Goal: Task Accomplishment & Management: Manage account settings

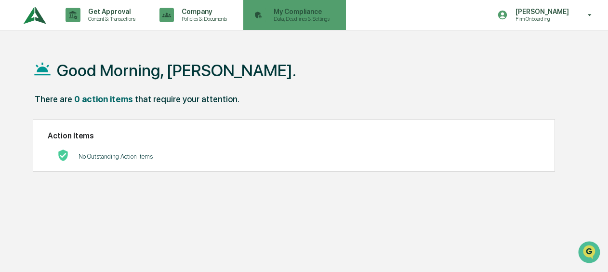
click at [289, 16] on p "Data, Deadlines & Settings" at bounding box center [300, 18] width 68 height 7
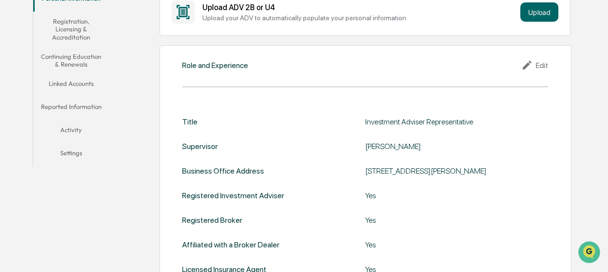
click at [68, 79] on button "Linked Accounts" at bounding box center [71, 85] width 76 height 23
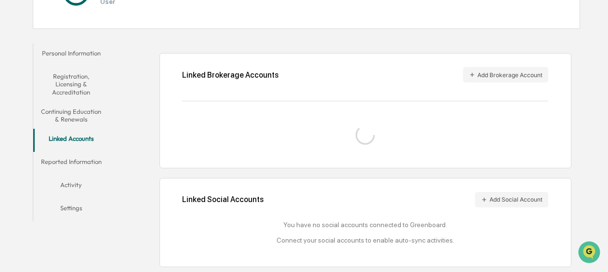
scroll to position [175, 0]
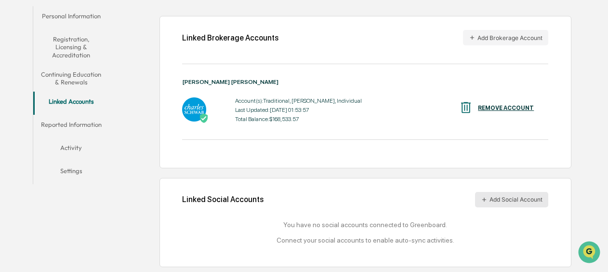
click at [517, 205] on button "Add Social Account" at bounding box center [511, 199] width 73 height 15
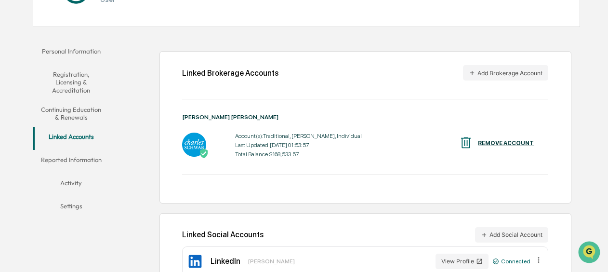
scroll to position [161, 0]
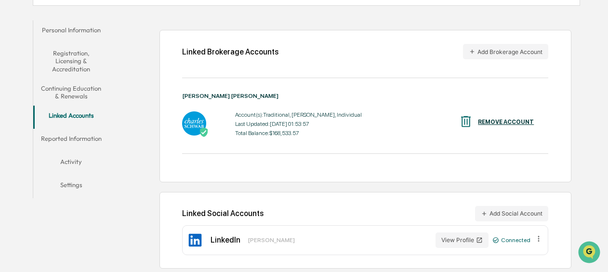
click at [67, 98] on button "Continuing Education & Renewals" at bounding box center [71, 91] width 76 height 27
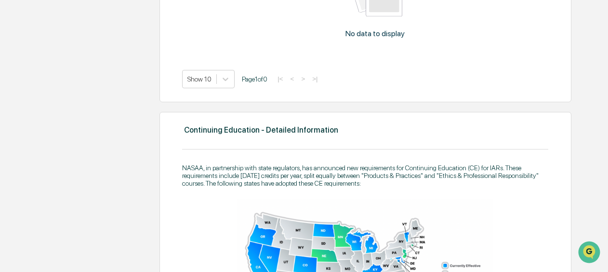
scroll to position [113, 0]
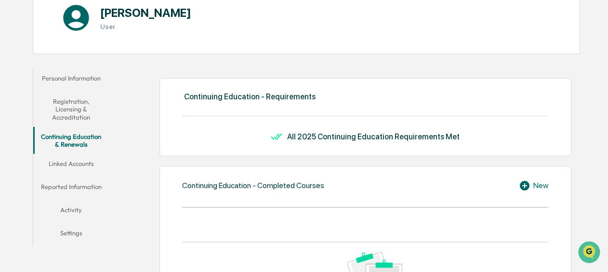
click at [80, 160] on button "Linked Accounts" at bounding box center [71, 165] width 76 height 23
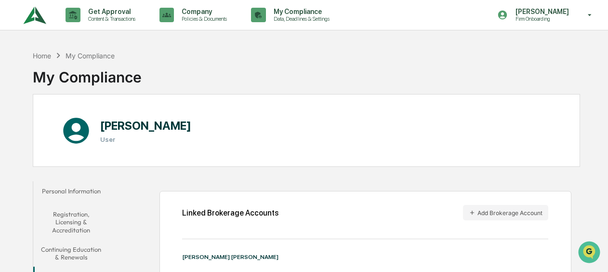
click at [92, 193] on button "Personal Information" at bounding box center [71, 192] width 76 height 23
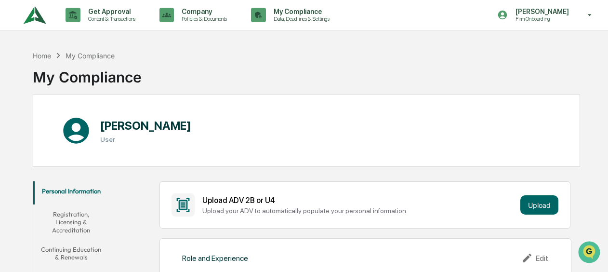
scroll to position [241, 0]
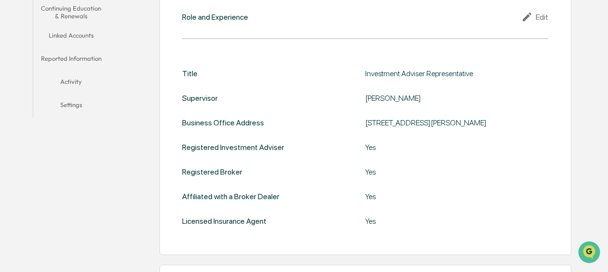
click at [68, 24] on button "Continuing Education & Renewals" at bounding box center [71, 12] width 76 height 27
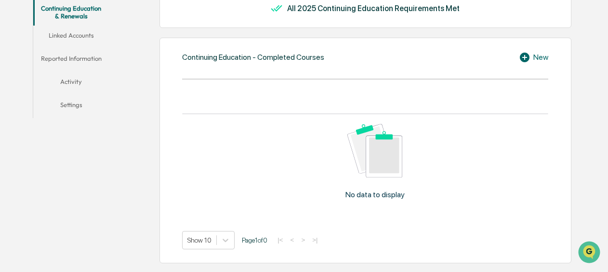
click at [60, 34] on button "Linked Accounts" at bounding box center [71, 37] width 76 height 23
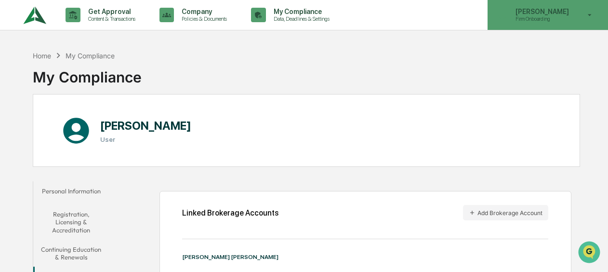
click at [548, 14] on p "[PERSON_NAME]" at bounding box center [540, 12] width 66 height 8
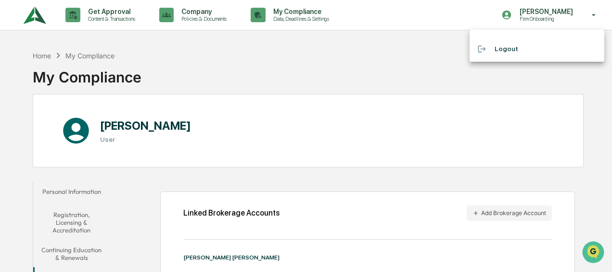
click at [499, 49] on li "Logout" at bounding box center [537, 49] width 135 height 18
